Goal: Information Seeking & Learning: Learn about a topic

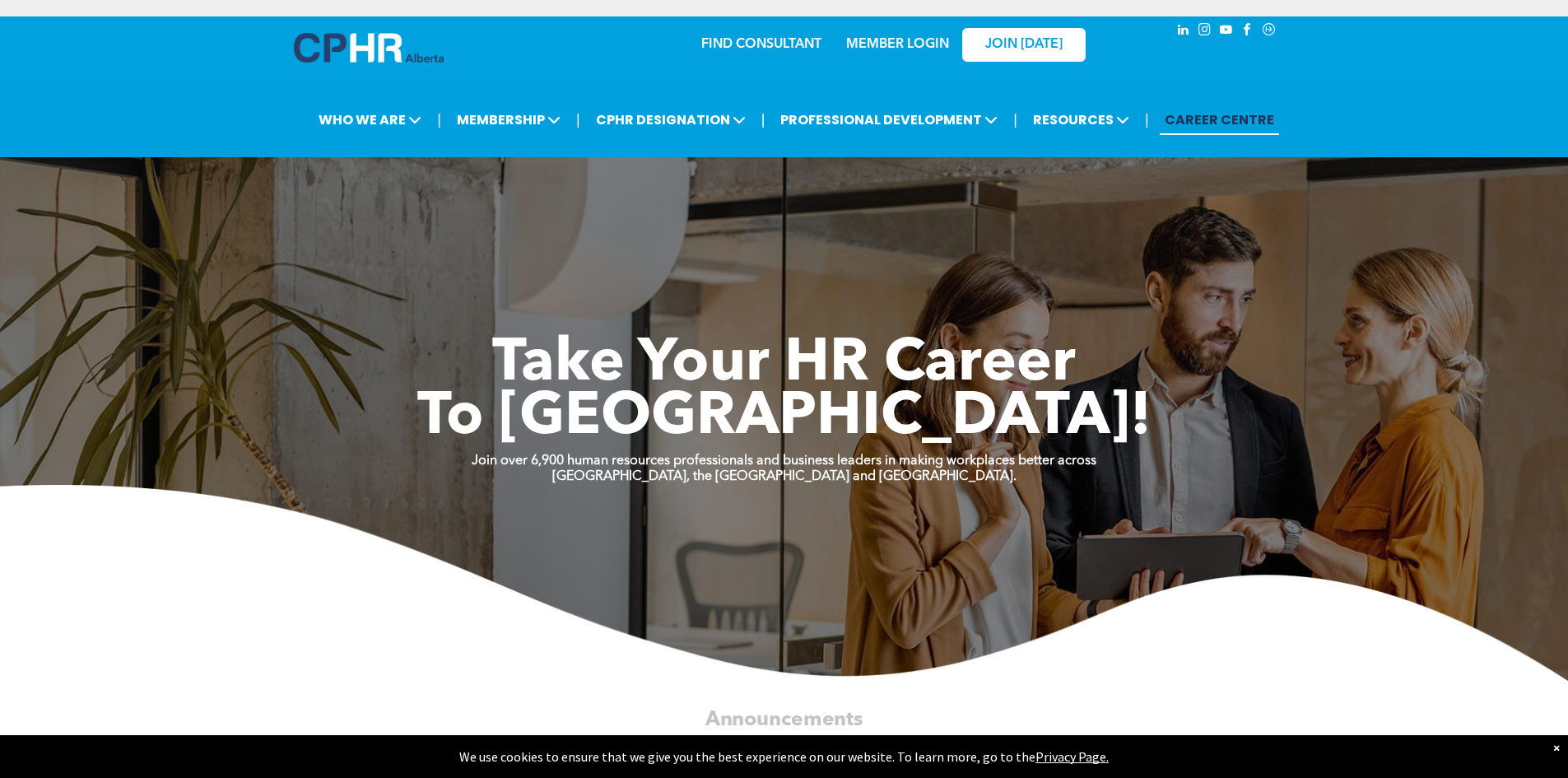
drag, startPoint x: 558, startPoint y: 682, endPoint x: 671, endPoint y: 248, distance: 448.5
click at [653, 150] on div "| WHO WE ARE ASSOCIATION About CPHR [GEOGRAPHIC_DATA] Board of Directors Team C…" at bounding box center [784, 119] width 1568 height 75
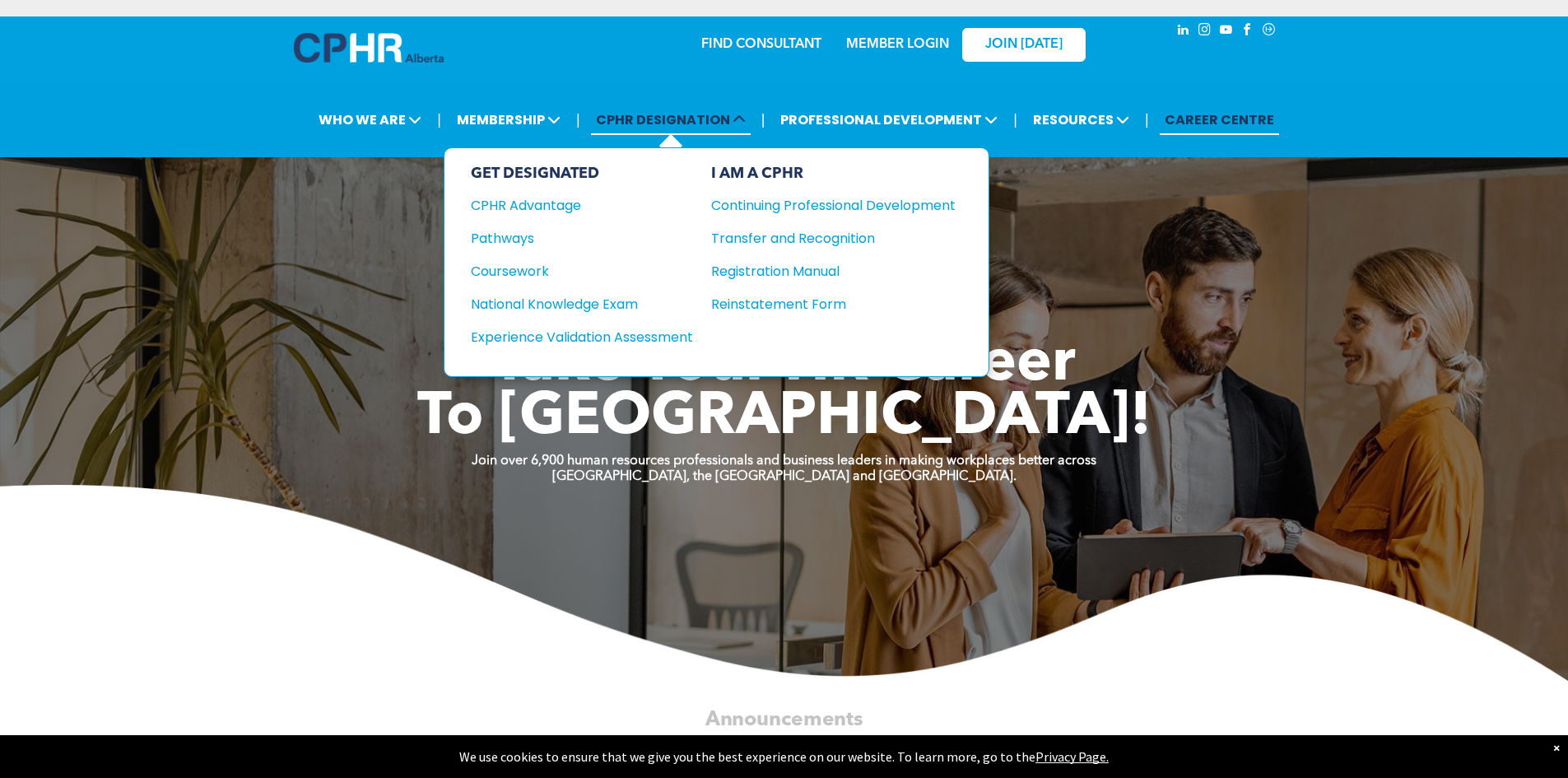
click at [711, 124] on span "CPHR DESIGNATION" at bounding box center [670, 120] width 160 height 31
click at [569, 201] on div "CPHR Advantage" at bounding box center [570, 205] width 200 height 21
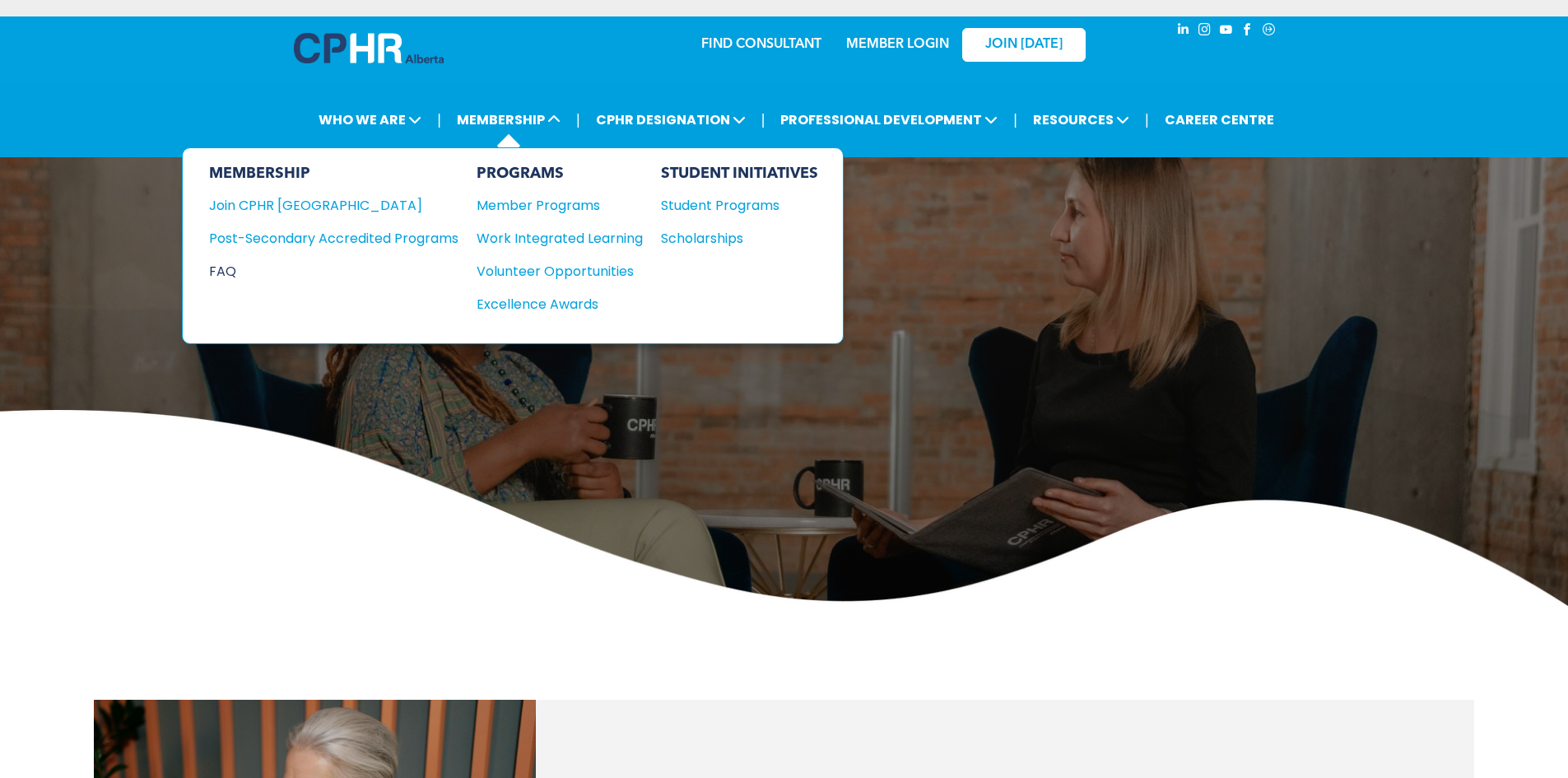
click at [229, 270] on div "FAQ" at bounding box center [321, 271] width 225 height 21
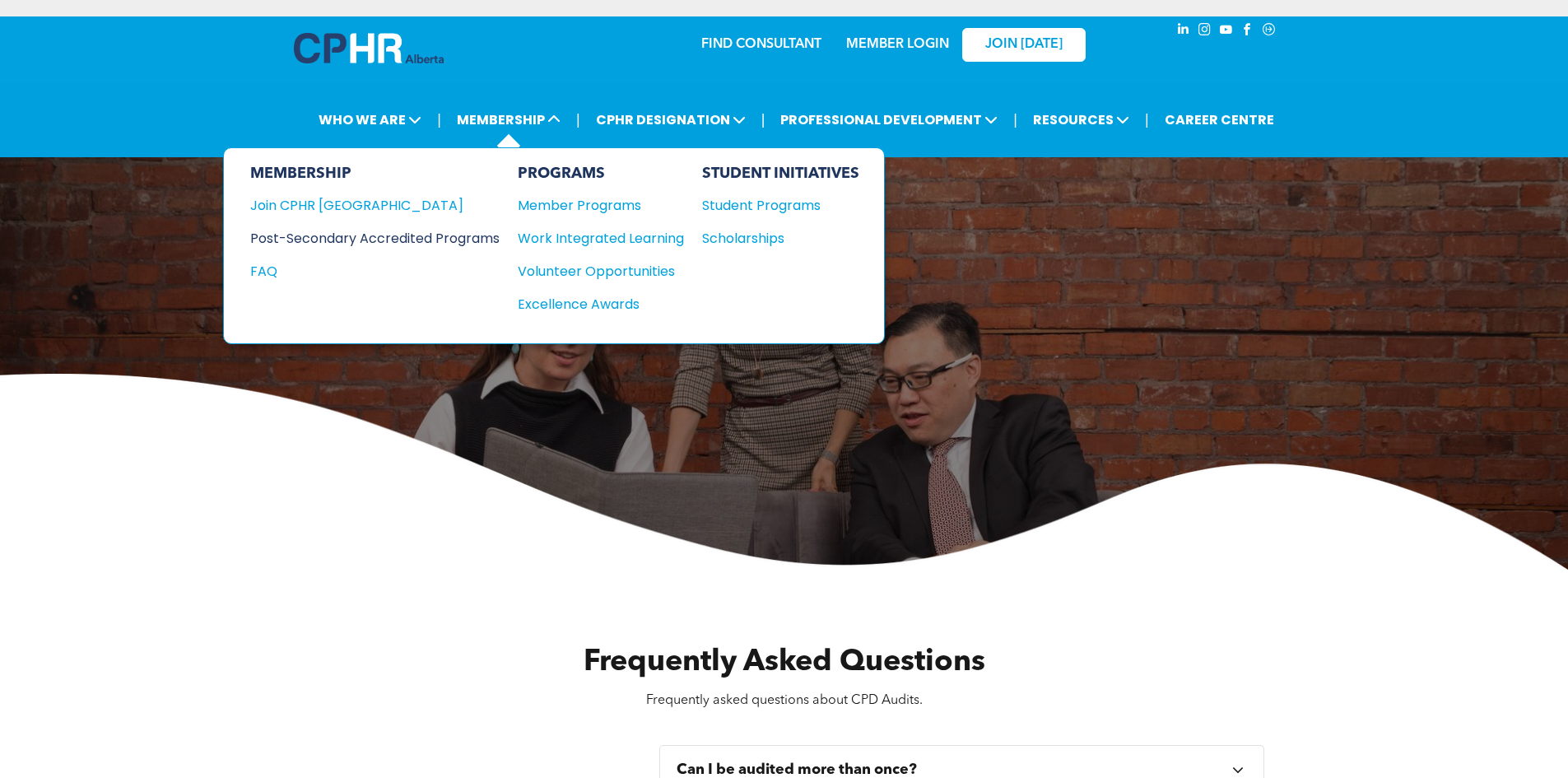
click at [394, 230] on div "Post-Secondary Accredited Programs" at bounding box center [362, 238] width 225 height 21
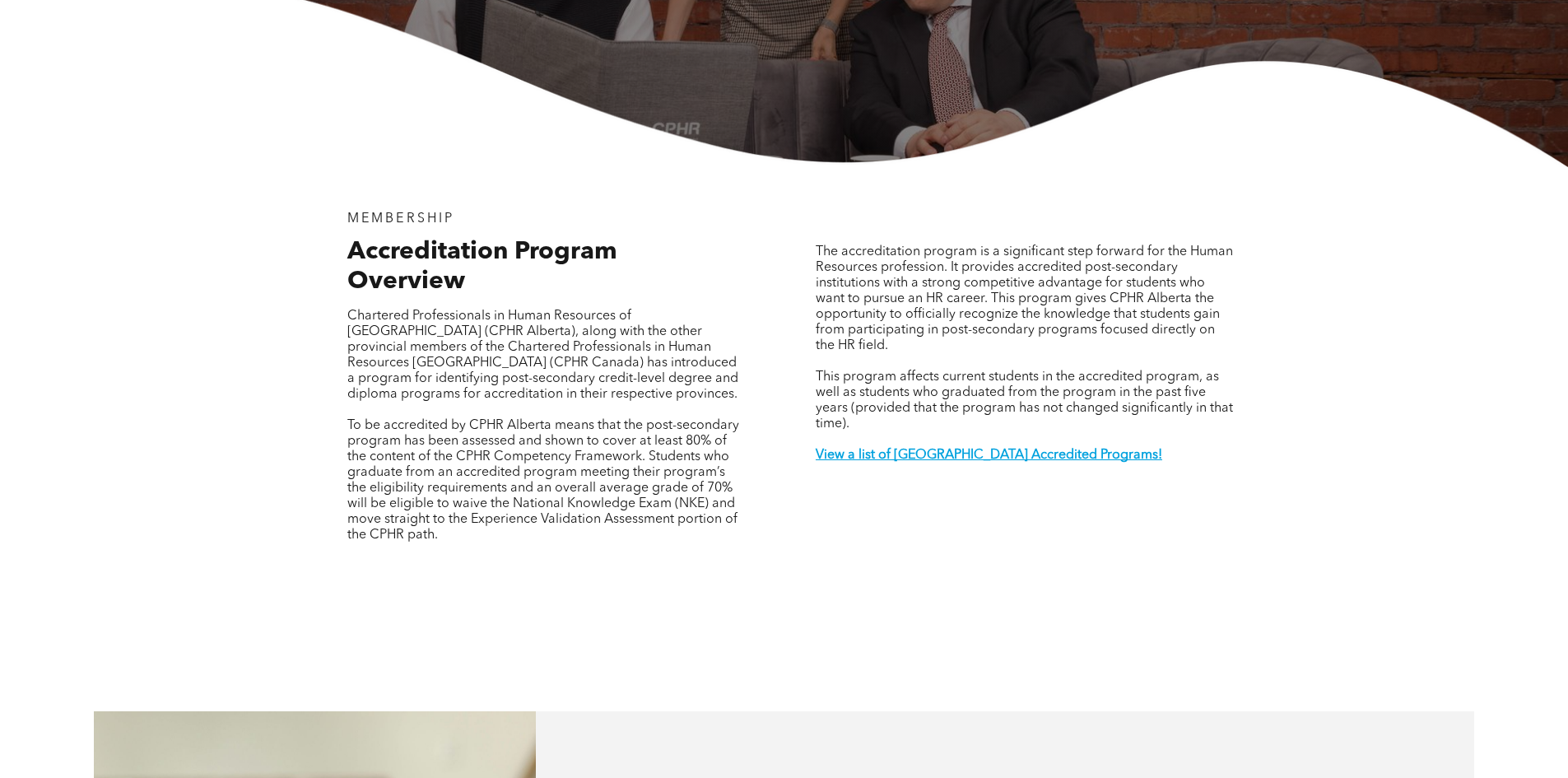
scroll to position [494, 0]
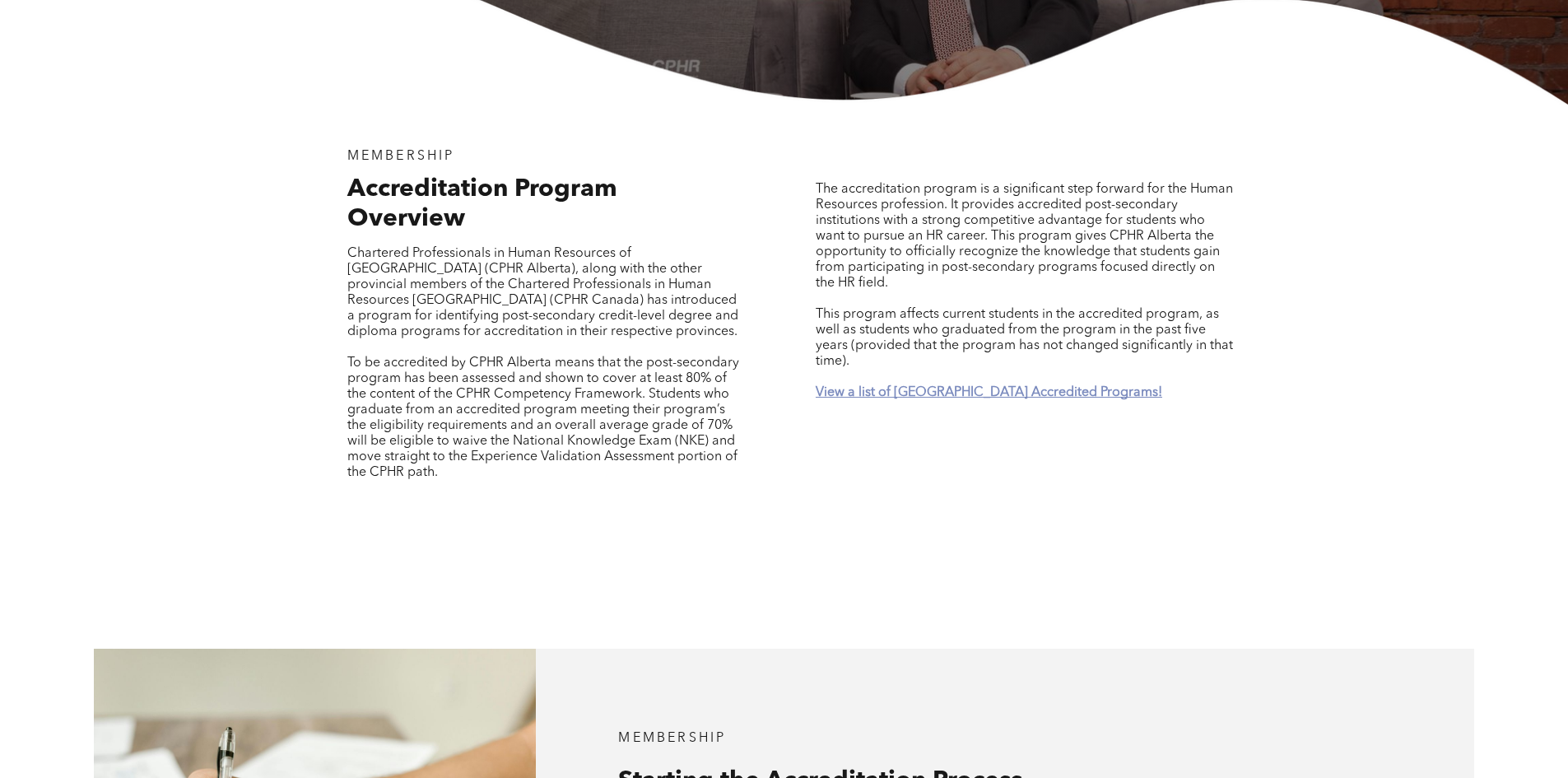
click at [959, 386] on strong "View a list of [GEOGRAPHIC_DATA] Accredited Programs!" at bounding box center [989, 392] width 347 height 14
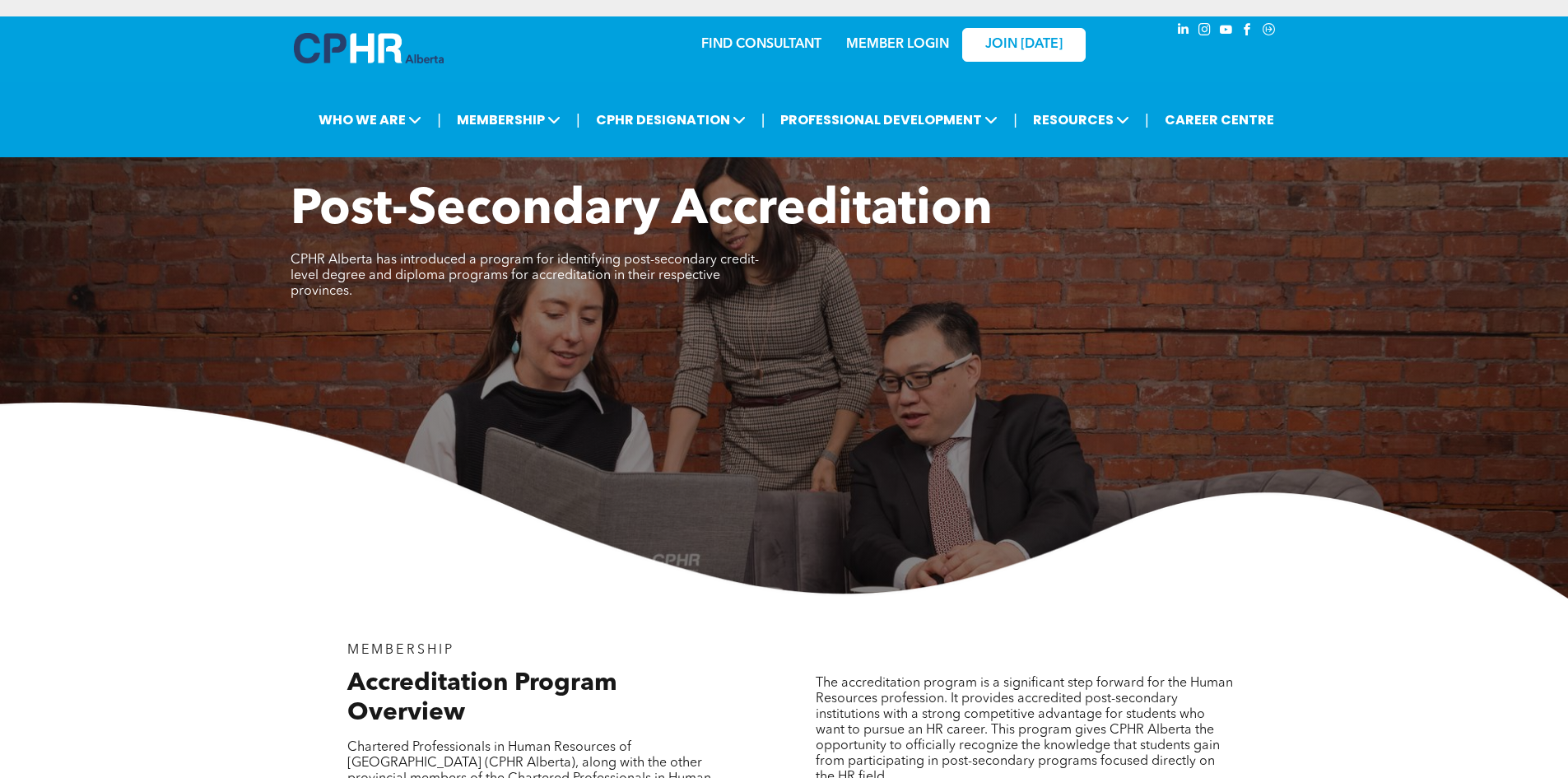
click at [1124, 549] on img at bounding box center [784, 501] width 1568 height 196
drag, startPoint x: 173, startPoint y: 449, endPoint x: 228, endPoint y: 362, distance: 102.9
click at [173, 448] on img at bounding box center [784, 501] width 1568 height 196
